Goal: Task Accomplishment & Management: Complete application form

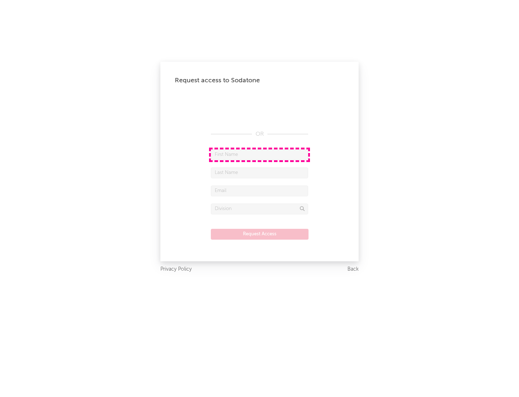
click at [260, 154] on input "text" at bounding box center [259, 154] width 97 height 11
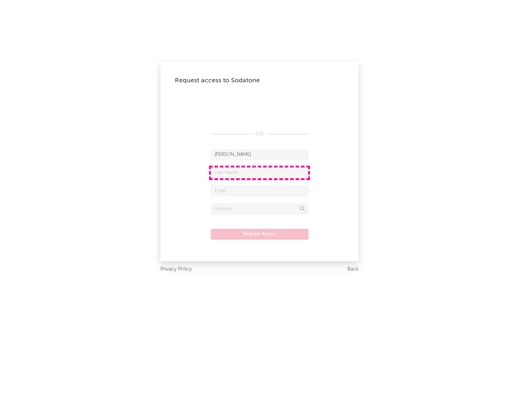
type input "[PERSON_NAME]"
click at [260, 172] on input "text" at bounding box center [259, 172] width 97 height 11
type input "[PERSON_NAME]"
click at [260, 190] on input "text" at bounding box center [259, 190] width 97 height 11
type input "[EMAIL_ADDRESS][DOMAIN_NAME]"
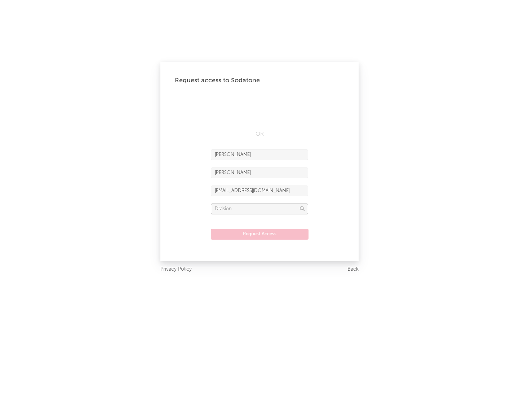
click at [260, 209] on input "text" at bounding box center [259, 208] width 97 height 11
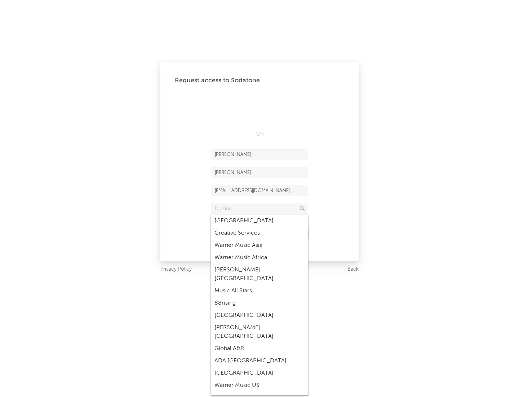
click at [260, 285] on div "Music All Stars" at bounding box center [259, 291] width 97 height 12
type input "Music All Stars"
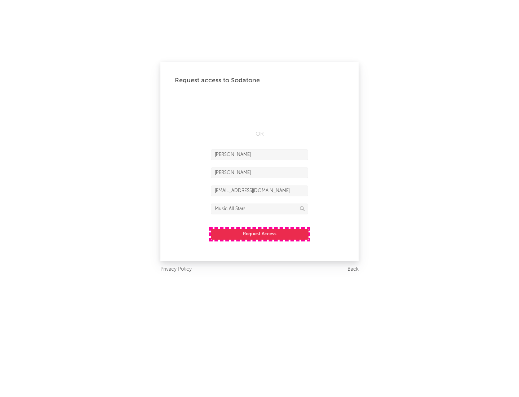
click at [260, 234] on button "Request Access" at bounding box center [260, 234] width 98 height 11
